Goal: Information Seeking & Learning: Learn about a topic

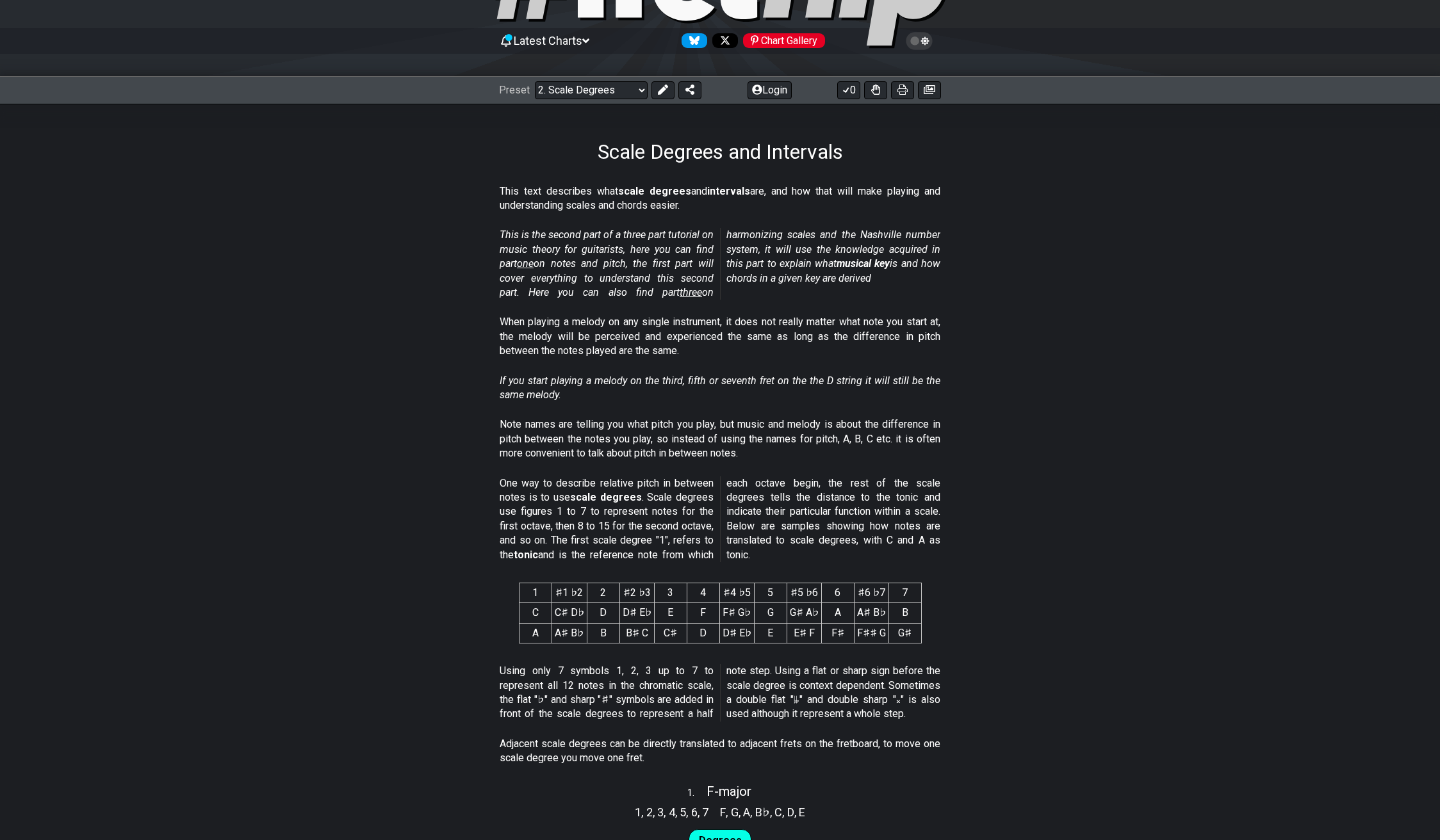
scroll to position [189, 0]
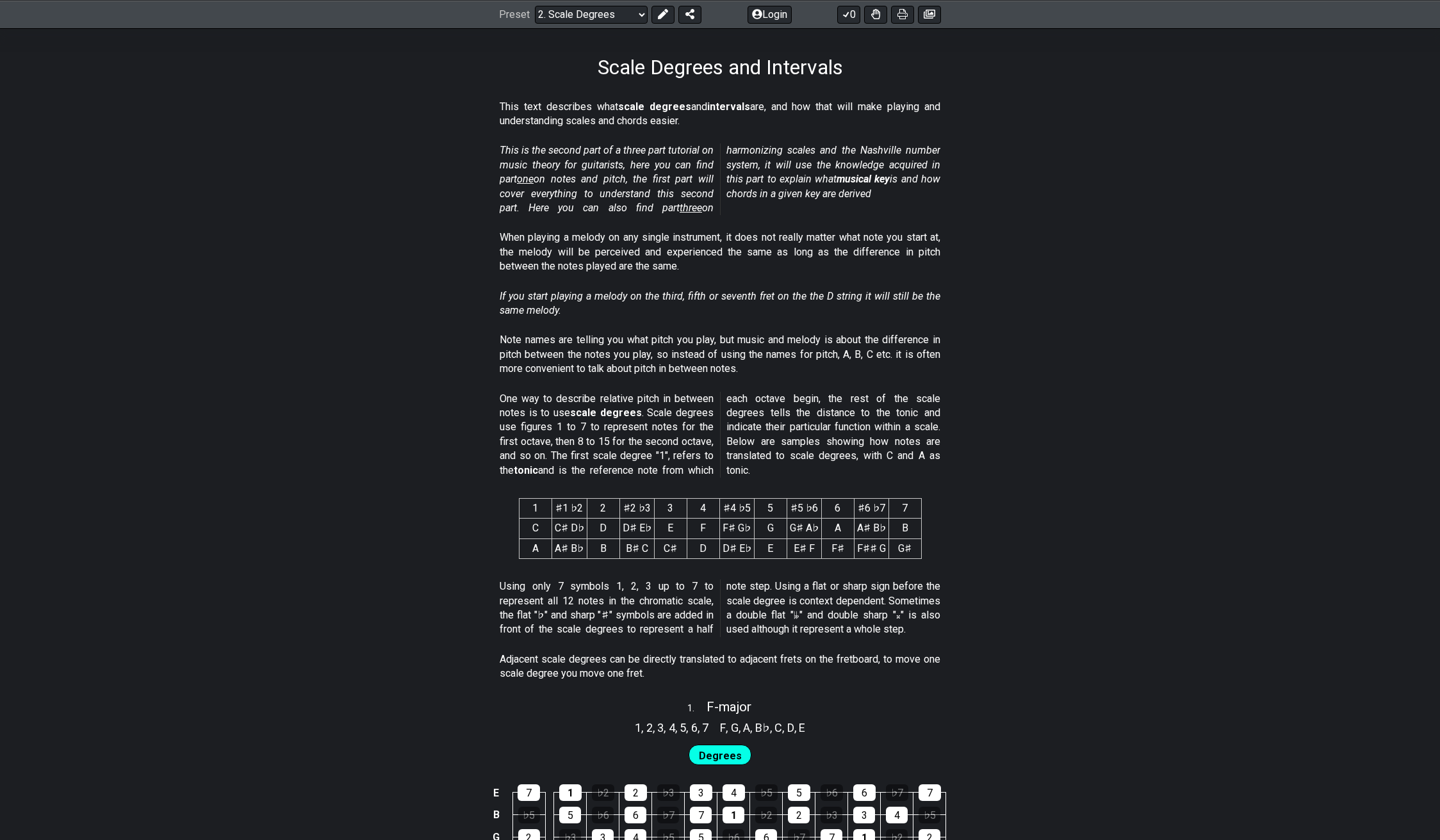
click at [648, 502] on th "♯2 ♭3" at bounding box center [637, 509] width 35 height 20
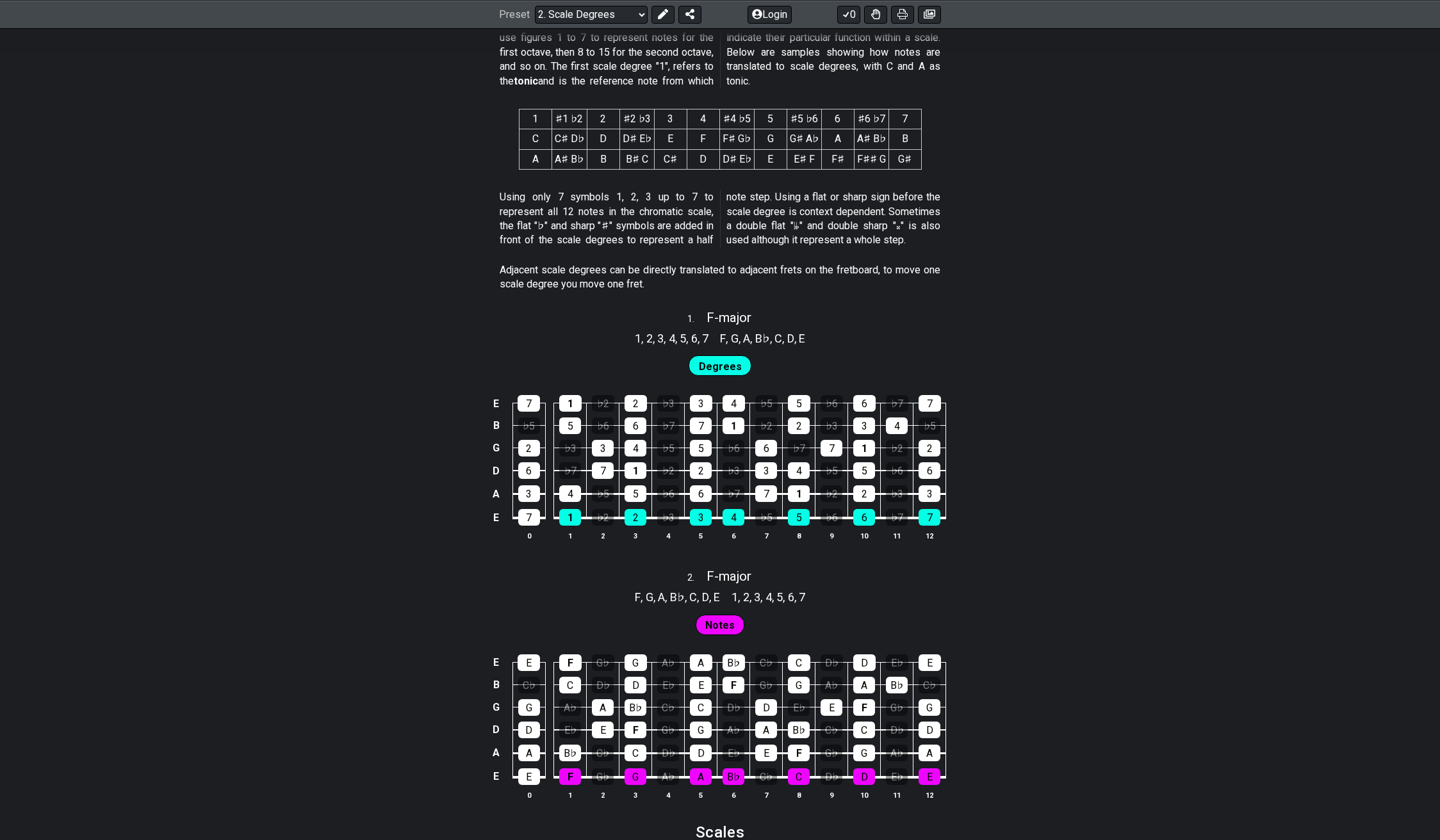
scroll to position [594, 0]
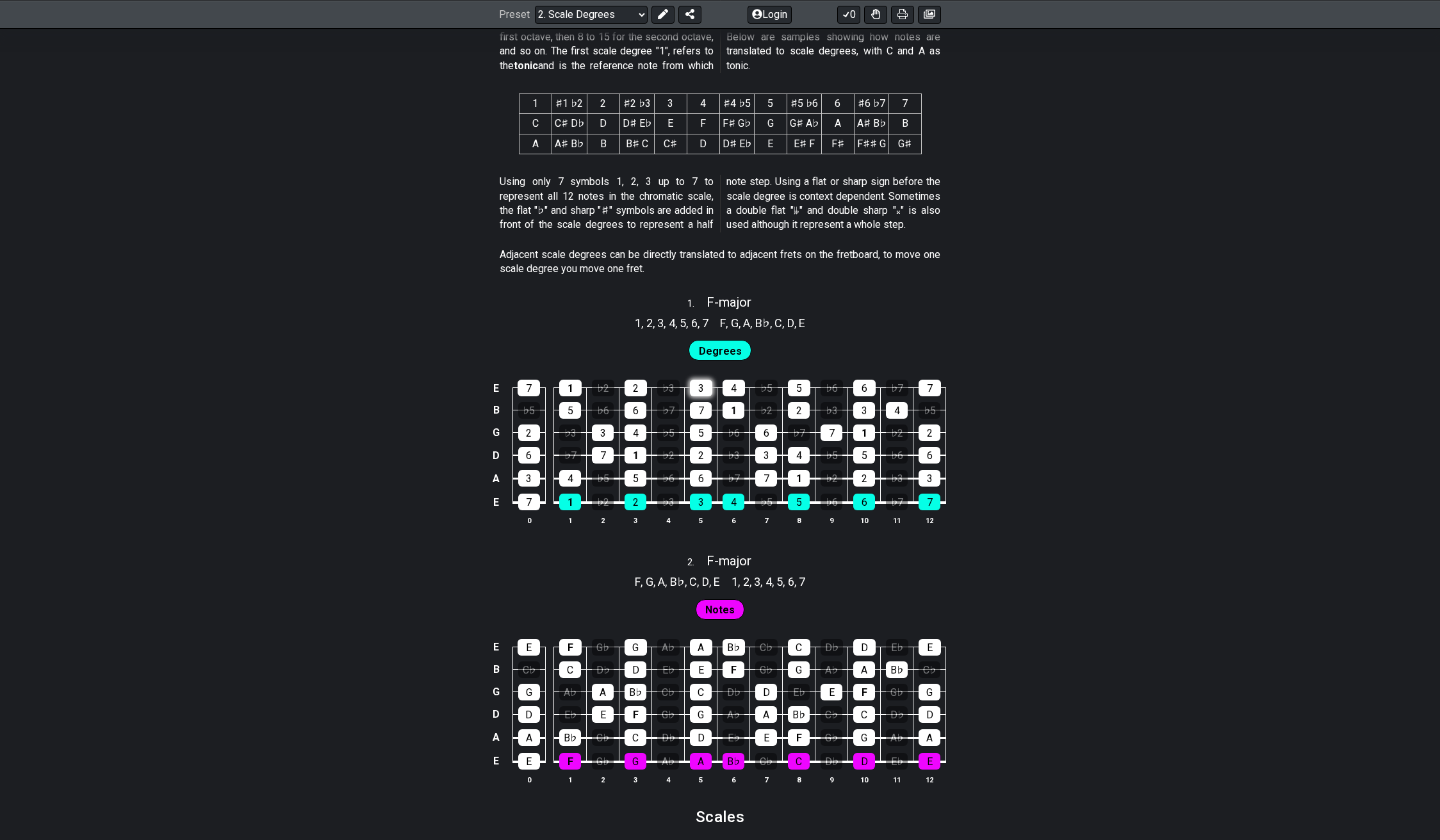
click at [704, 383] on div "3" at bounding box center [701, 388] width 23 height 17
click at [730, 380] on div "4" at bounding box center [733, 388] width 23 height 17
click at [724, 342] on span "Degrees" at bounding box center [719, 351] width 43 height 19
click at [726, 402] on div "1" at bounding box center [732, 410] width 22 height 17
click at [701, 424] on div "5" at bounding box center [700, 433] width 22 height 17
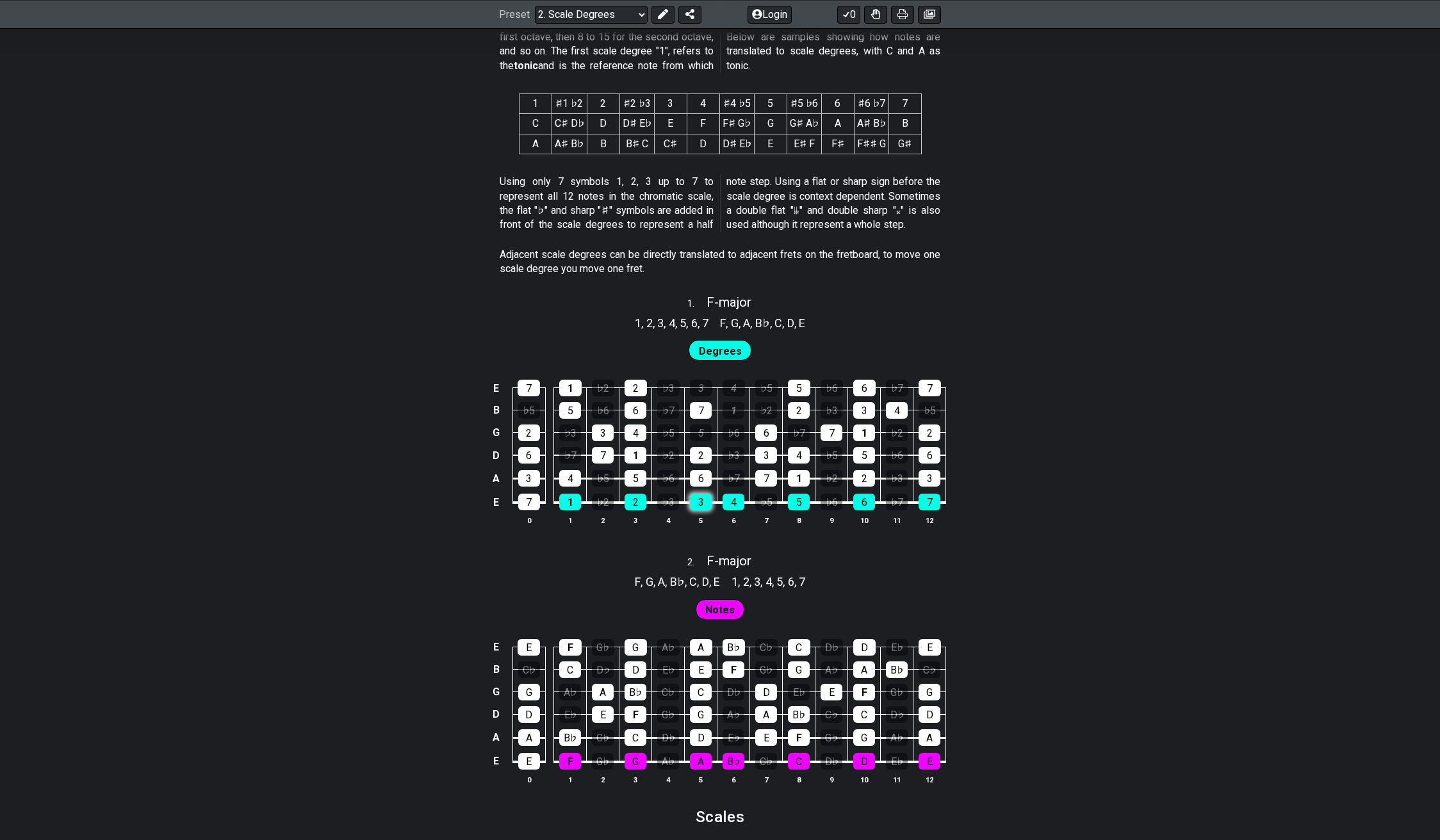
click at [708, 493] on div "3" at bounding box center [700, 502] width 22 height 17
click at [968, 332] on div "Degrees" at bounding box center [720, 348] width 1440 height 32
click at [839, 424] on div "7" at bounding box center [831, 433] width 22 height 17
click at [1058, 312] on div "1 , 2 , 3 , 4 , 5 , 6 , 7 F , G , A , B♭ , C , D , E" at bounding box center [720, 322] width 1440 height 21
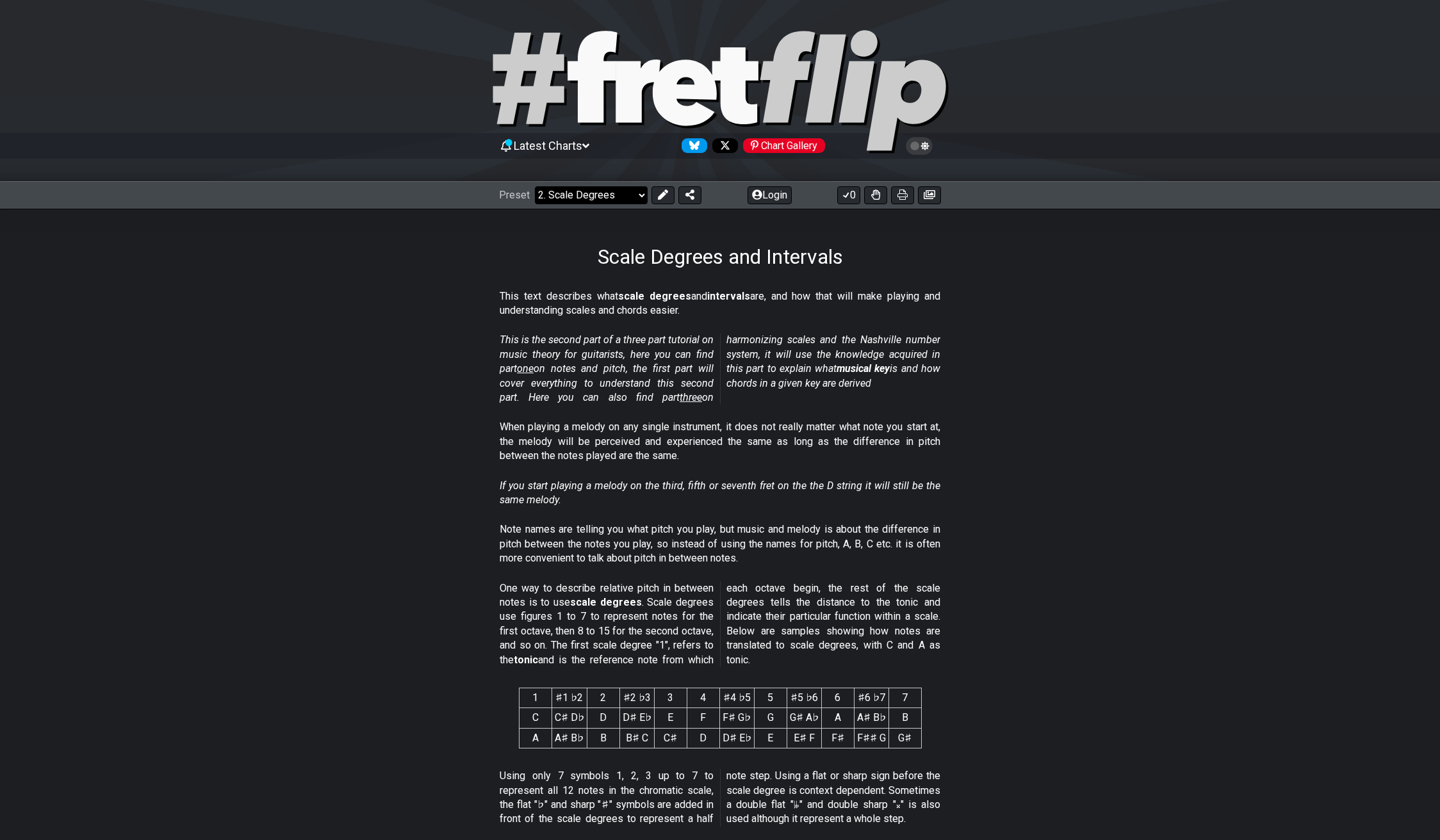
click at [613, 195] on select "Welcome to #fretflip! Initial Preset Custom Preset Minor Pentatonic Major Penta…" at bounding box center [590, 195] width 113 height 18
